Goal: Information Seeking & Learning: Understand process/instructions

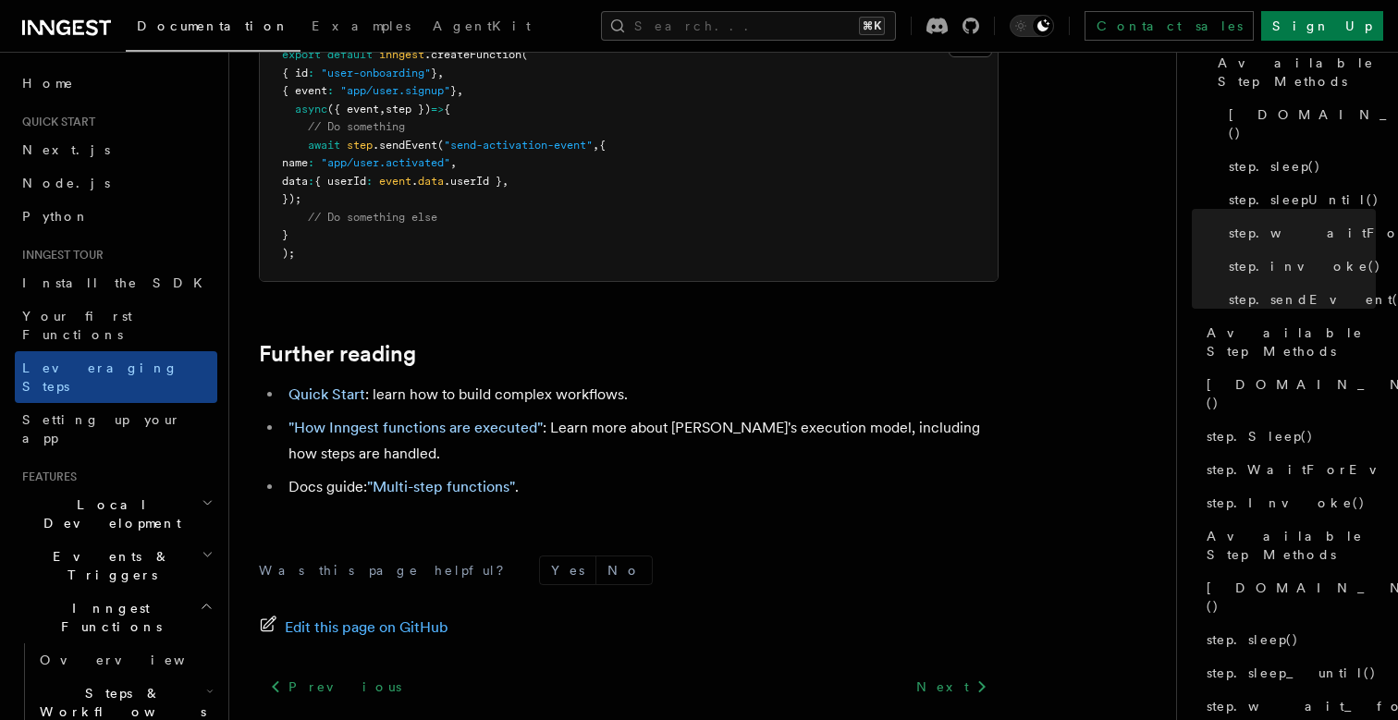
scroll to position [256, 0]
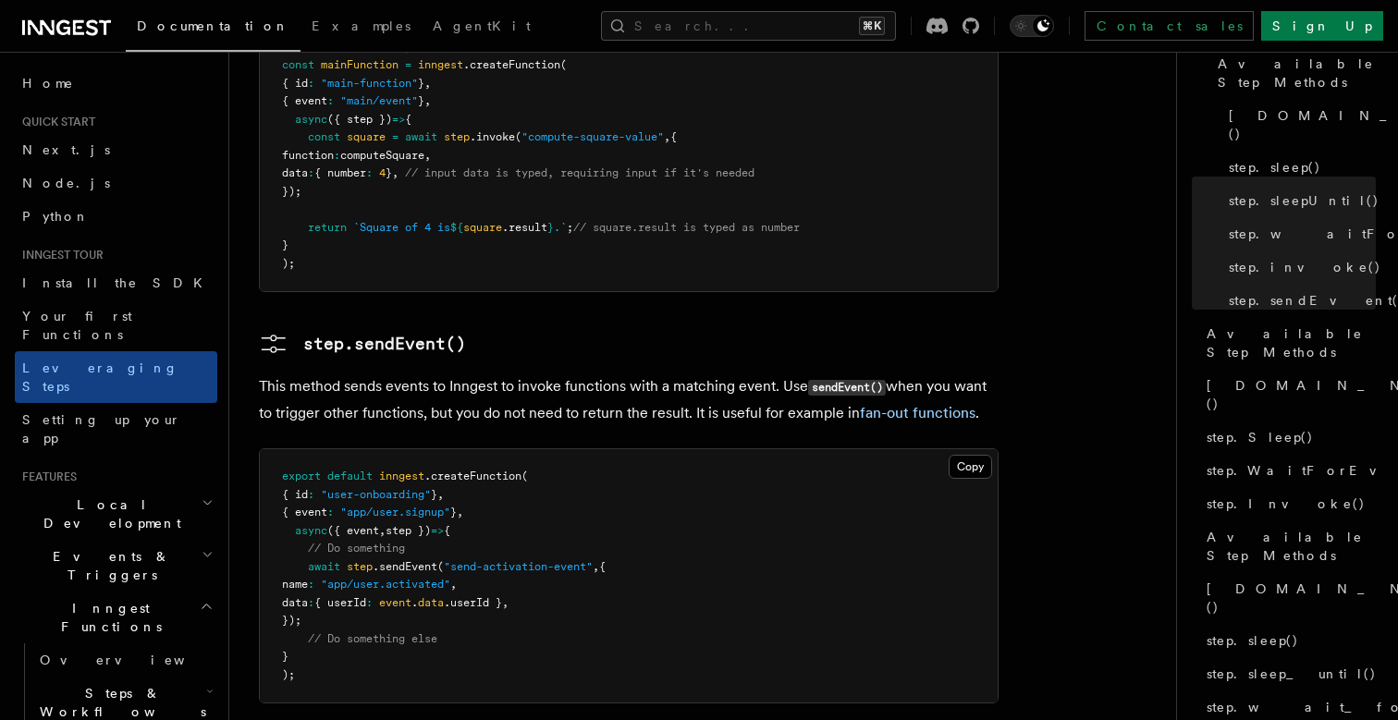
scroll to position [3719, 0]
click at [823, 453] on pre "export default inngest .createFunction ( { id : "user-onboarding" } , { event :…" at bounding box center [629, 579] width 738 height 253
click at [372, 545] on span "// Do something" at bounding box center [356, 551] width 97 height 13
click at [327, 453] on pre "export default inngest .createFunction ( { id : "user-onboarding" } , { event :…" at bounding box center [629, 579] width 738 height 253
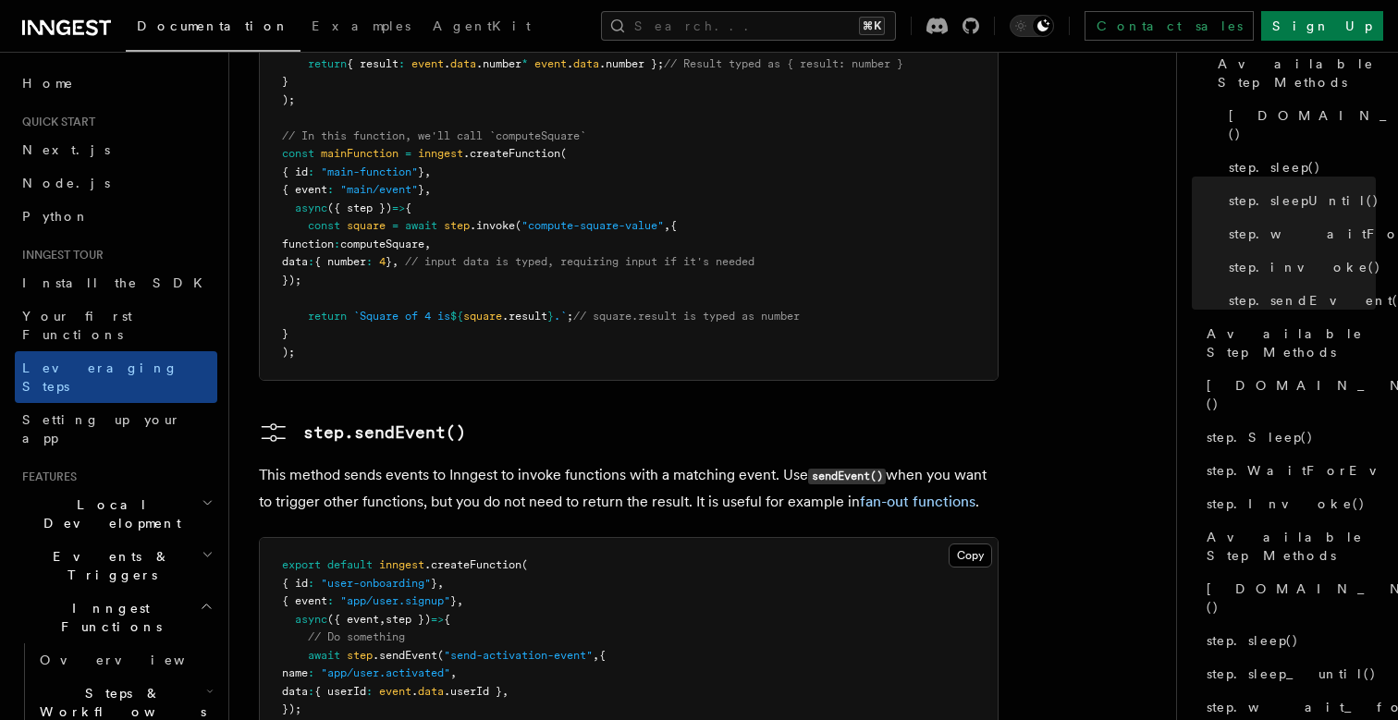
scroll to position [3631, 0]
click at [860, 496] on link "fan-out functions" at bounding box center [918, 505] width 116 height 18
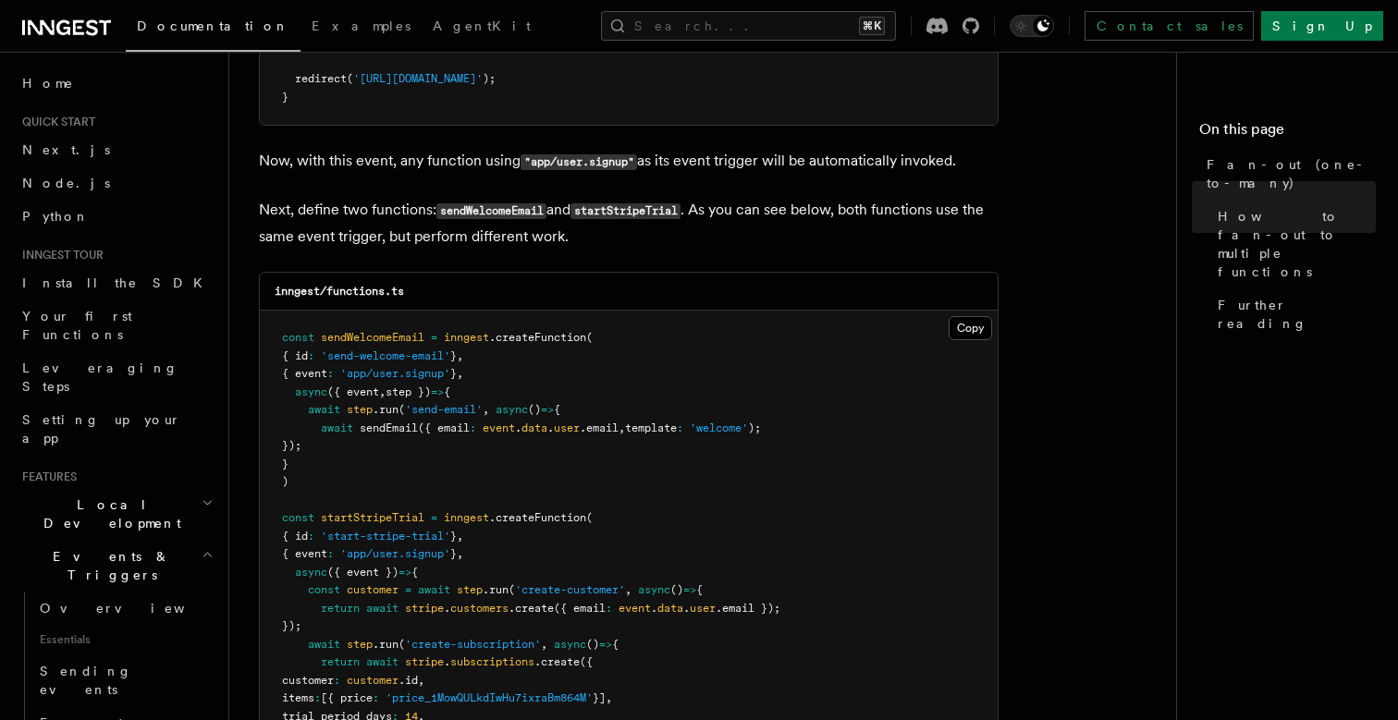
scroll to position [1602, 0]
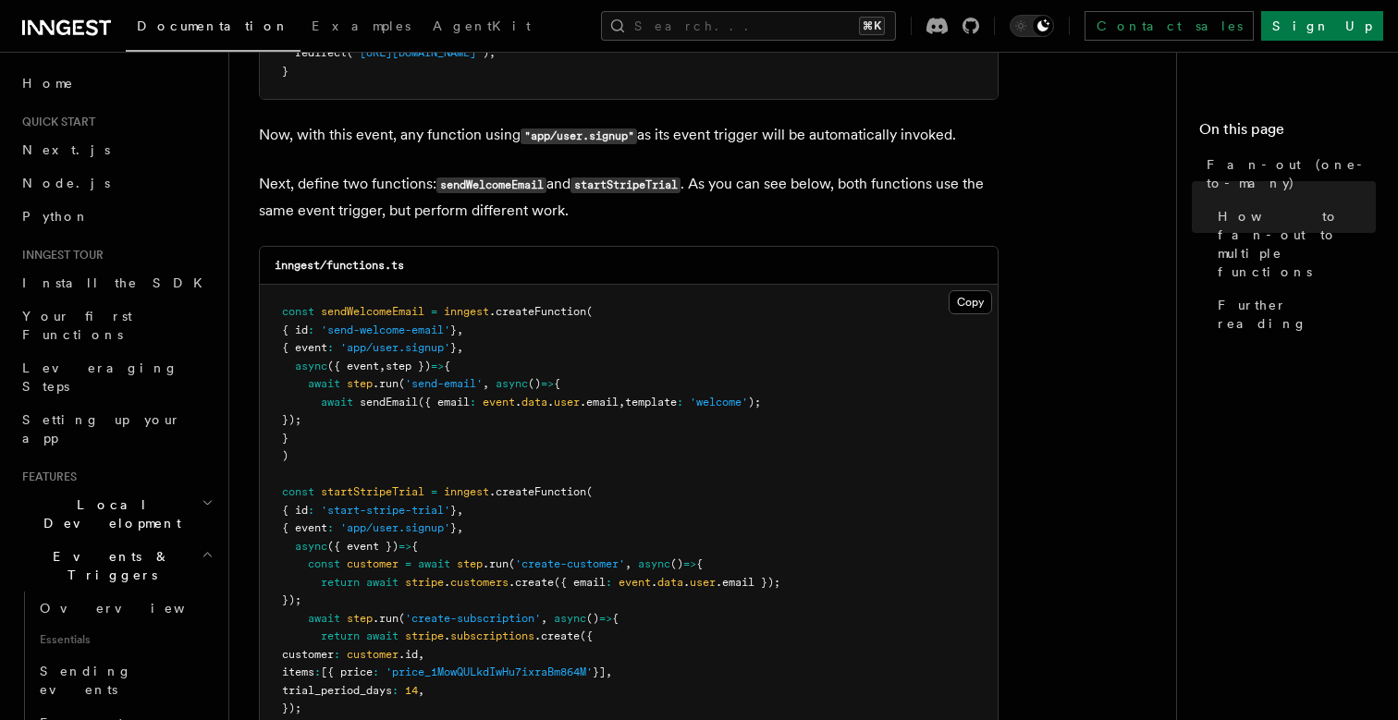
click at [468, 302] on pre "const sendWelcomeEmail = inngest .createFunction ( { id : 'send-welcome-email' …" at bounding box center [629, 538] width 738 height 506
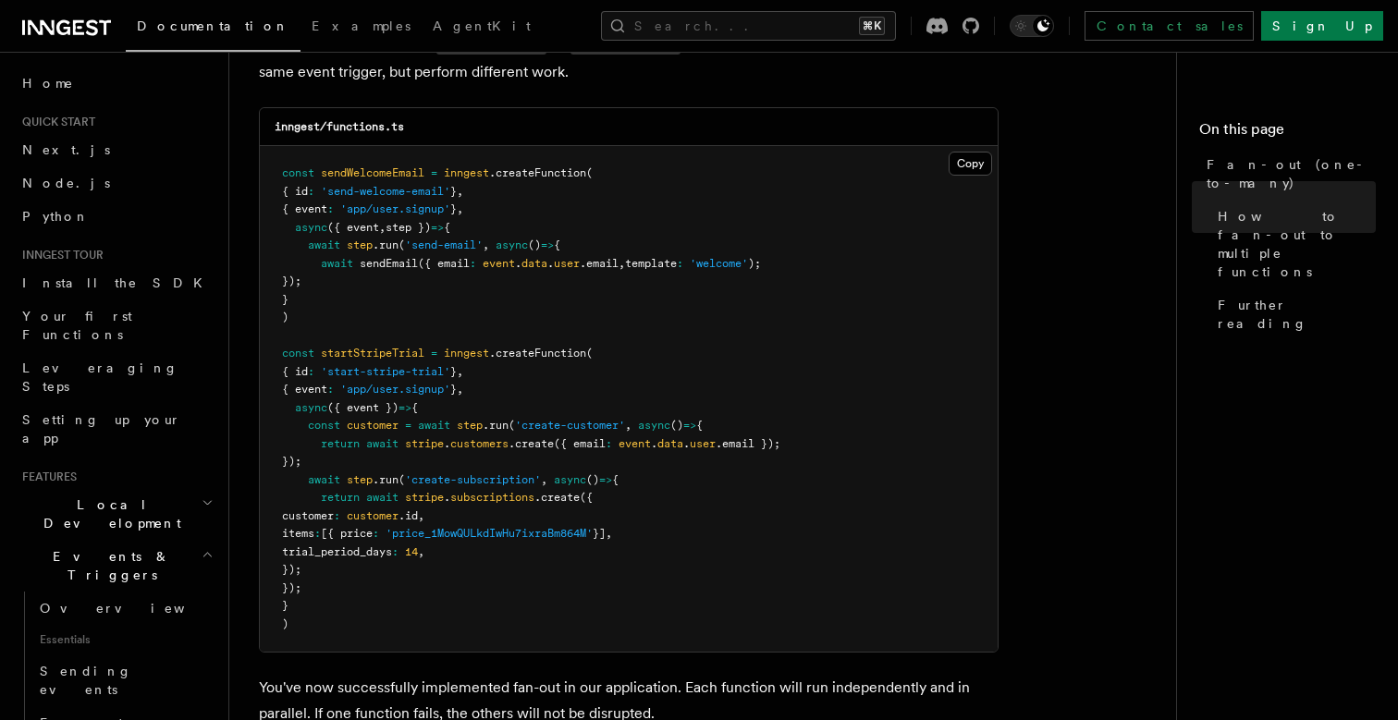
scroll to position [1978, 0]
